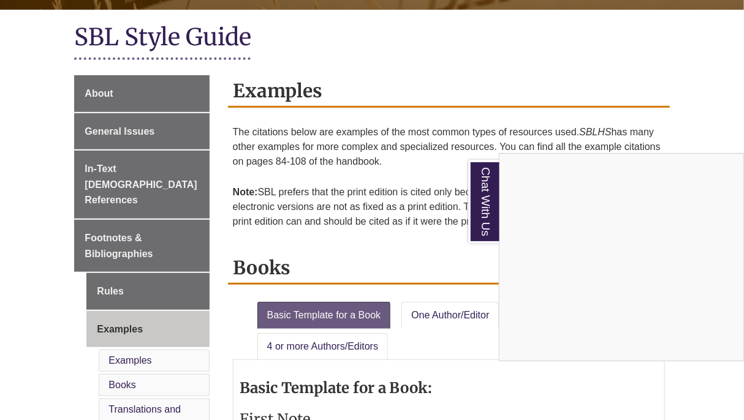
scroll to position [266, 0]
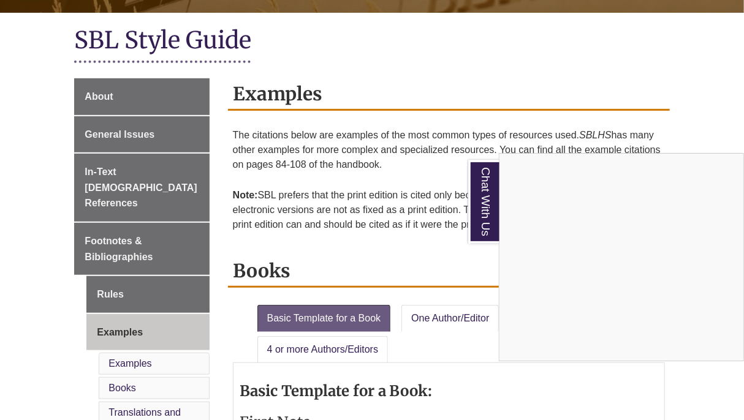
click at [125, 131] on div "Chat With Us" at bounding box center [372, 210] width 744 height 420
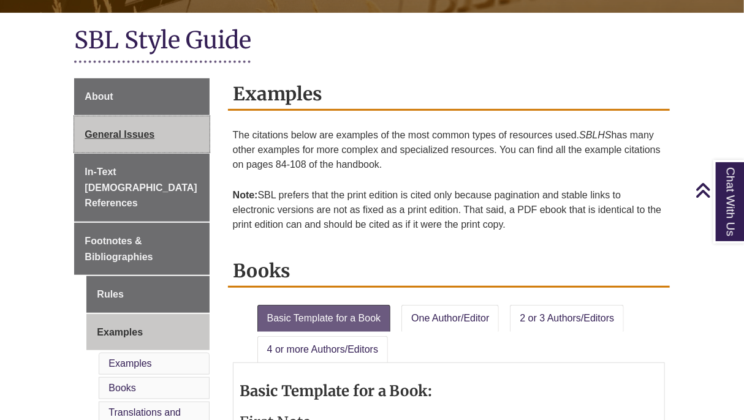
click at [125, 131] on span "General Issues" at bounding box center [120, 134] width 70 height 10
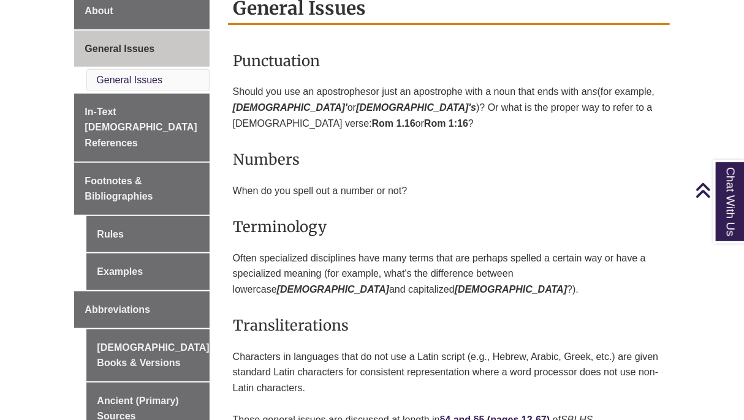
scroll to position [327, 0]
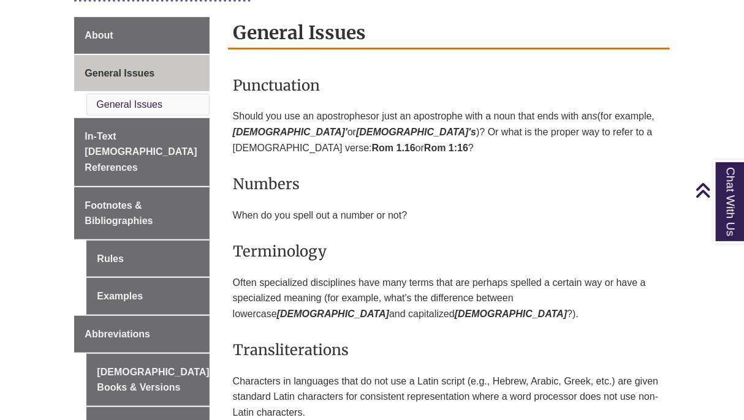
click at [277, 83] on span "Punctuation" at bounding box center [276, 85] width 87 height 19
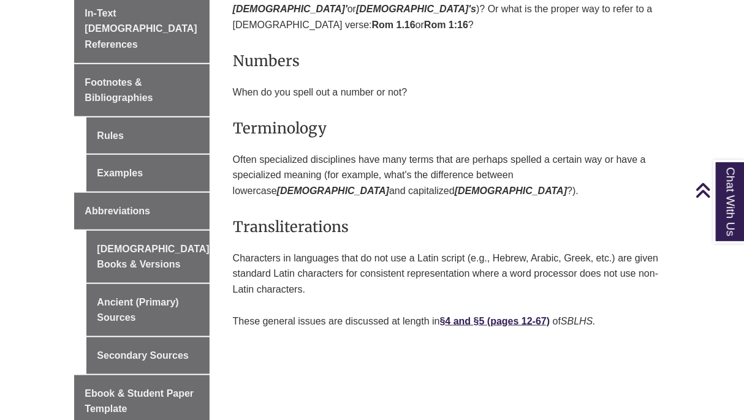
scroll to position [415, 0]
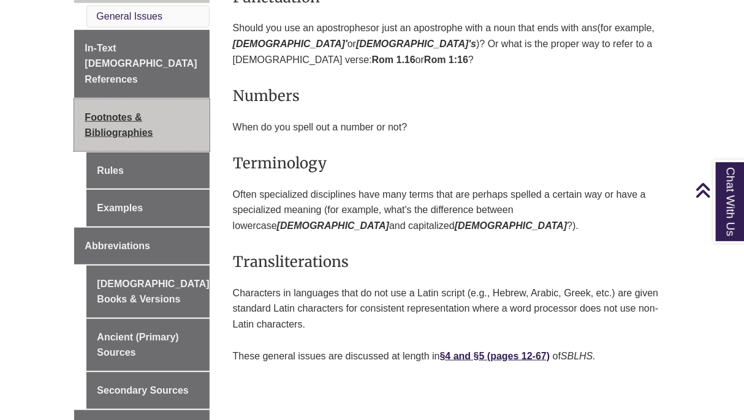
click at [143, 101] on link "Footnotes & Bibliographies" at bounding box center [141, 125] width 135 height 52
